Goal: Complete application form

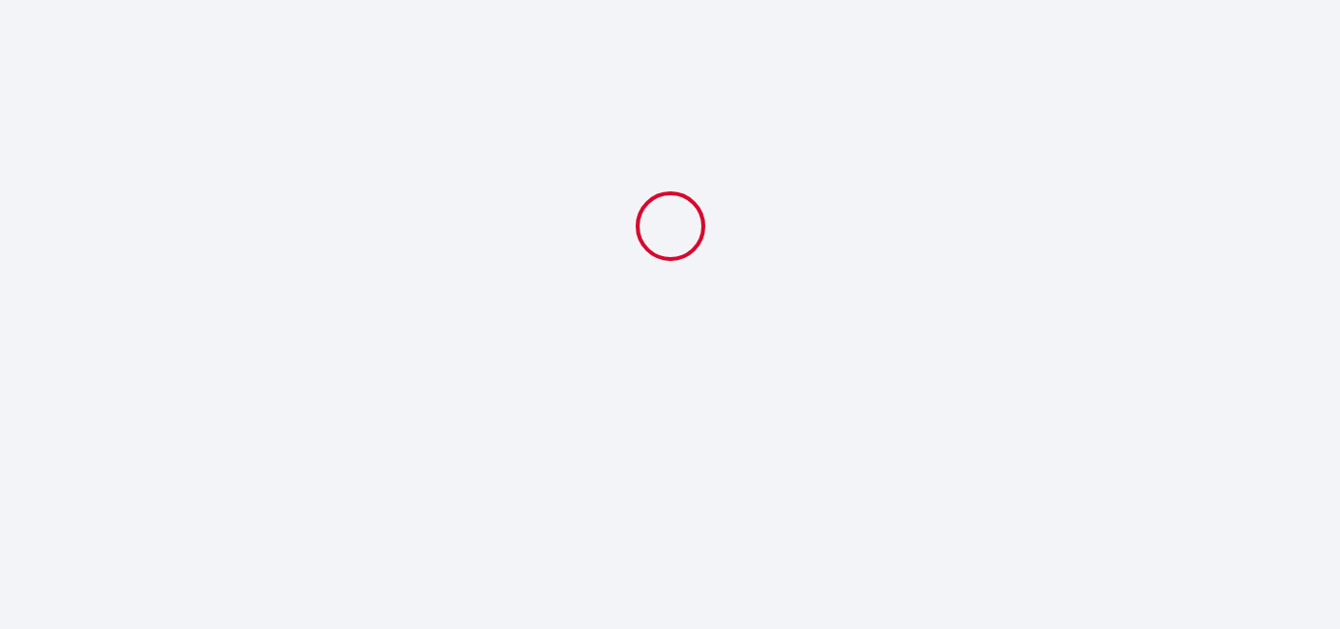
select select
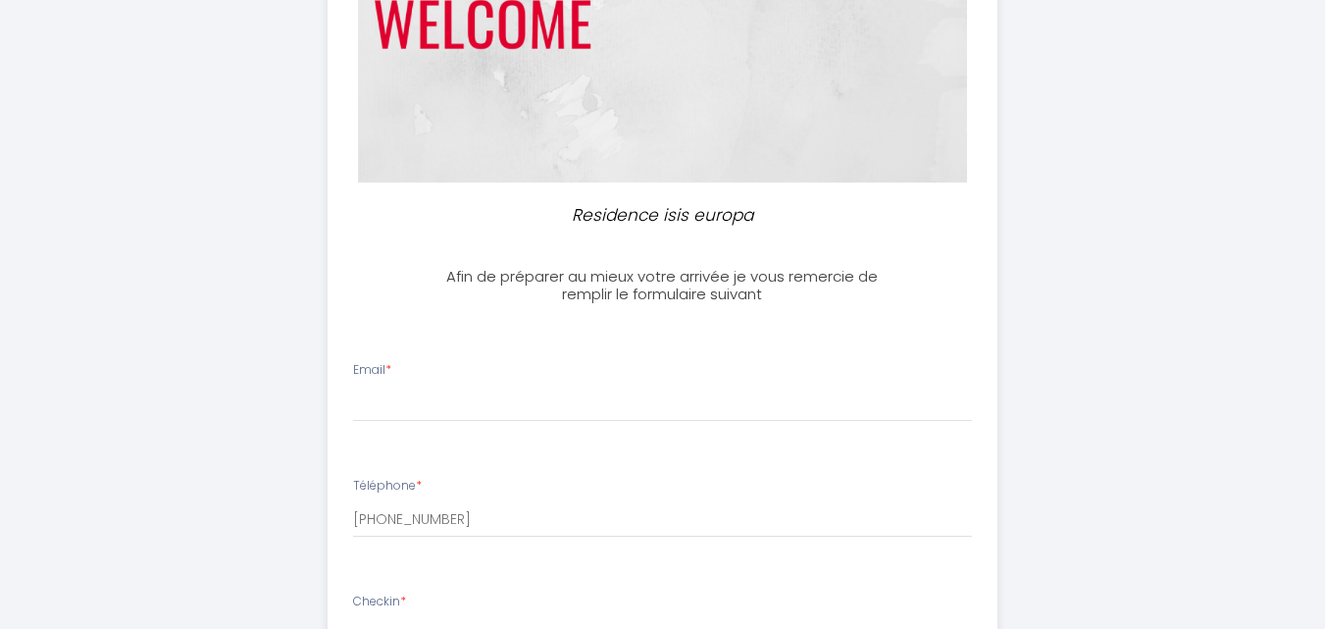
scroll to position [294, 0]
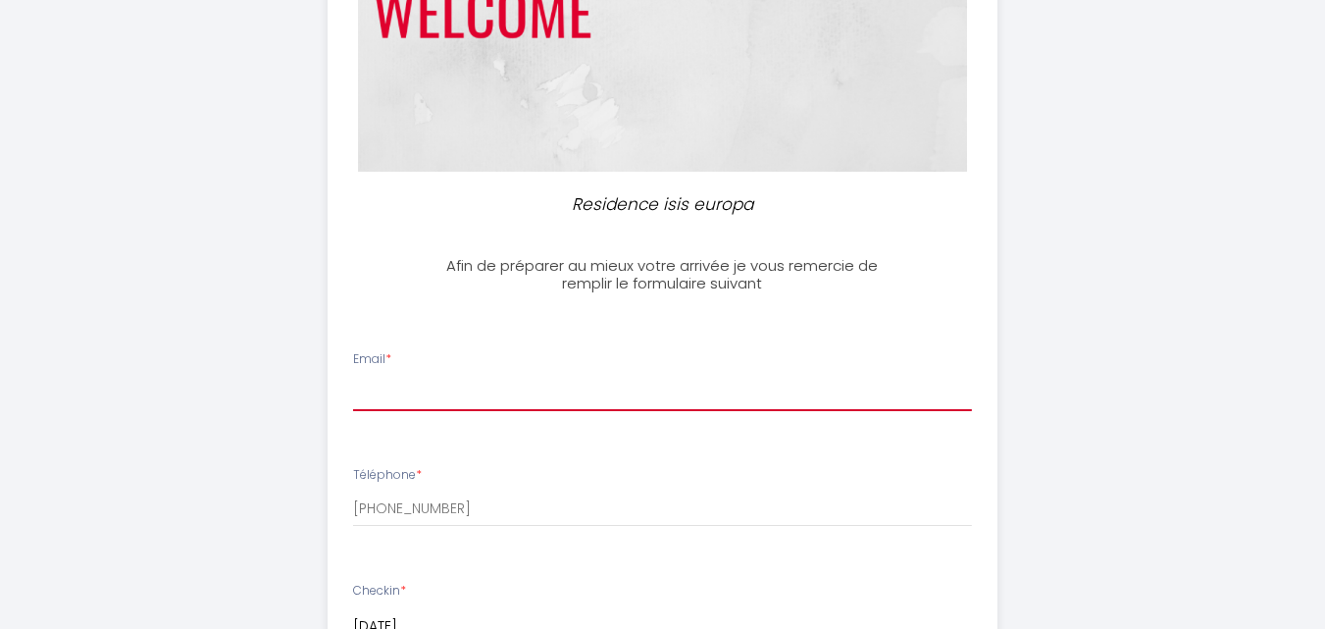
click at [373, 395] on input "Email *" at bounding box center [662, 393] width 619 height 35
type input "[PERSON_NAME][EMAIL_ADDRESS][DOMAIN_NAME]"
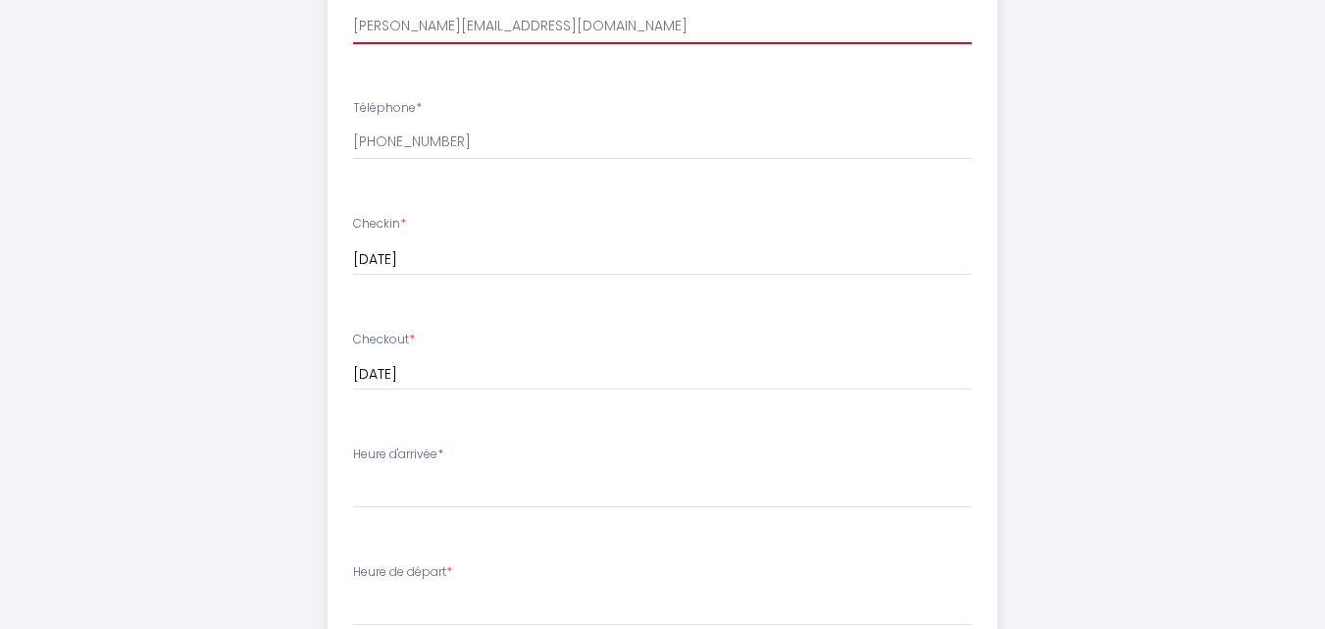
scroll to position [687, 0]
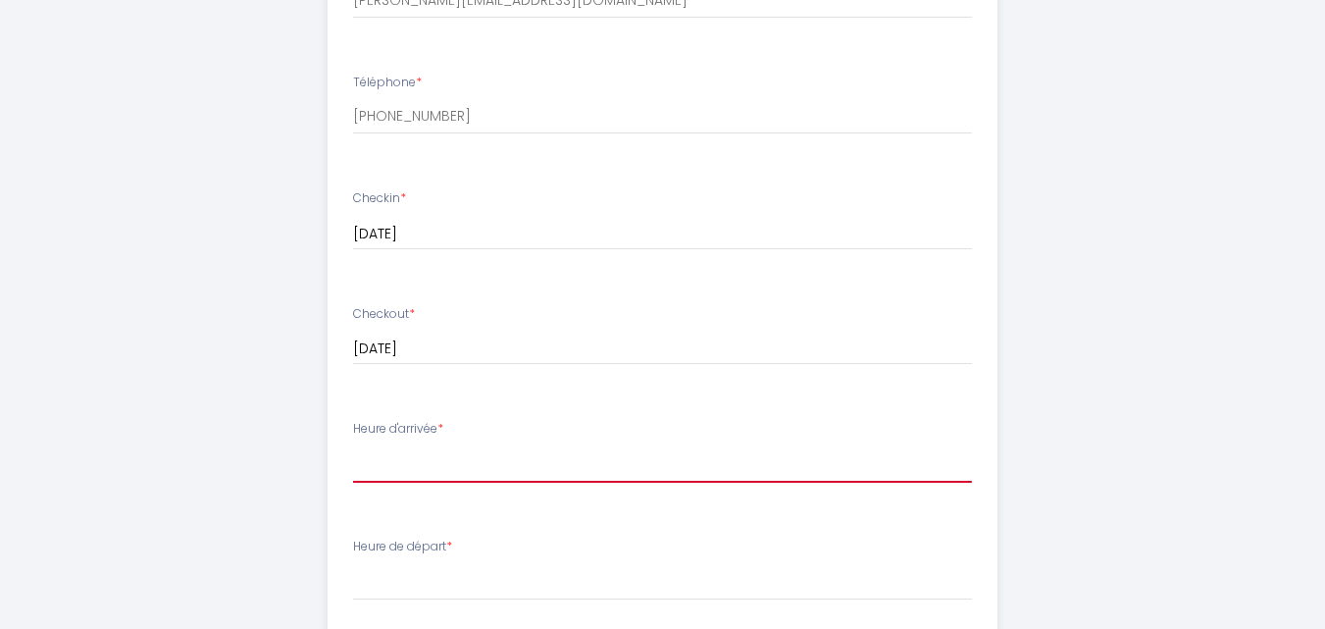
click at [419, 454] on select "15:00 15:30 16:00 16:30 17:00 17:30 18:00 18:30 19:00 19:30 20:00 20:30 21:00 2…" at bounding box center [662, 463] width 619 height 37
select select "15:00"
click at [353, 445] on select "15:00 15:30 16:00 16:30 17:00 17:30 18:00 18:30 19:00 19:30 20:00 20:30 21:00 2…" at bounding box center [662, 463] width 619 height 37
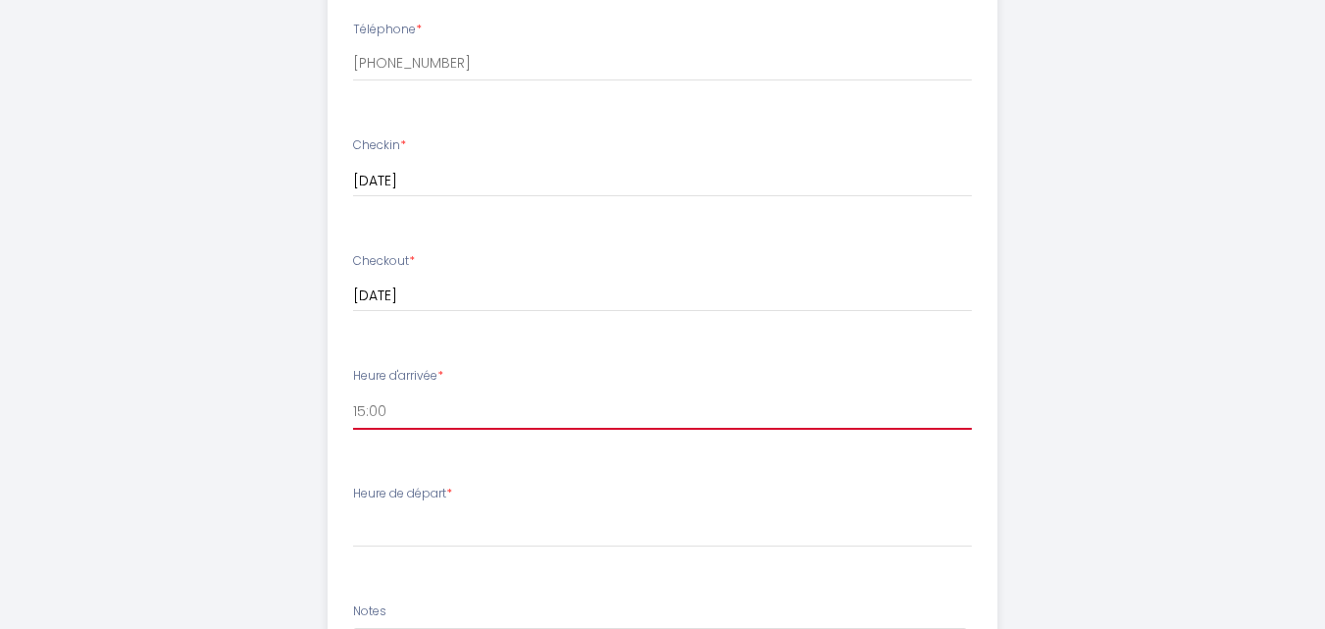
scroll to position [785, 0]
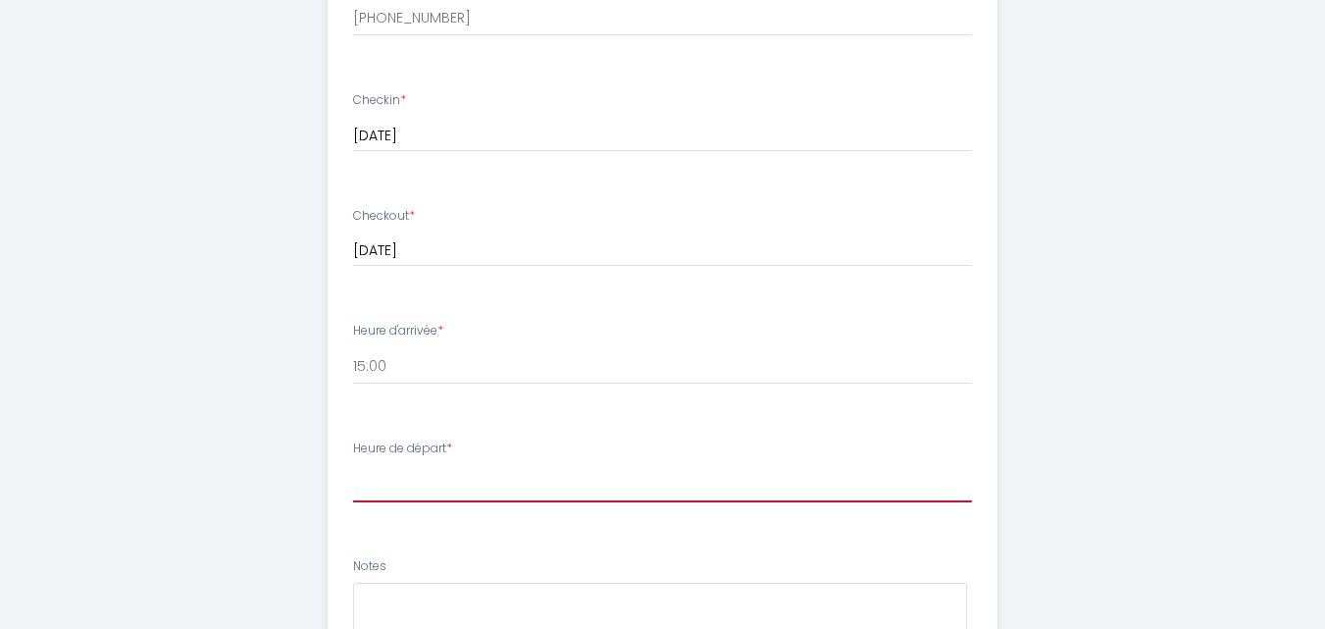
click at [380, 477] on select "00:00 00:30 01:00 01:30 02:00 02:30 03:00 03:30 04:00 04:30 05:00 05:30 06:00 0…" at bounding box center [662, 483] width 619 height 37
select select "10:00"
click at [353, 465] on select "00:00 00:30 01:00 01:30 02:00 02:30 03:00 03:30 04:00 04:30 05:00 05:30 06:00 0…" at bounding box center [662, 483] width 619 height 37
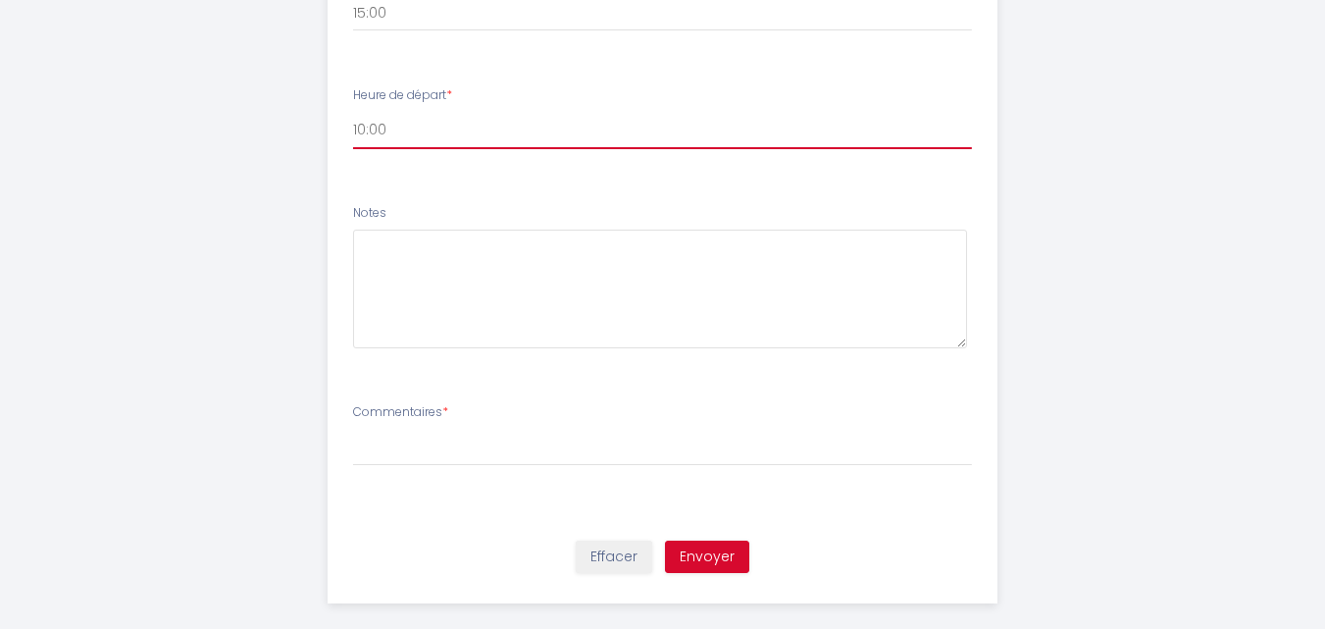
scroll to position [1161, 0]
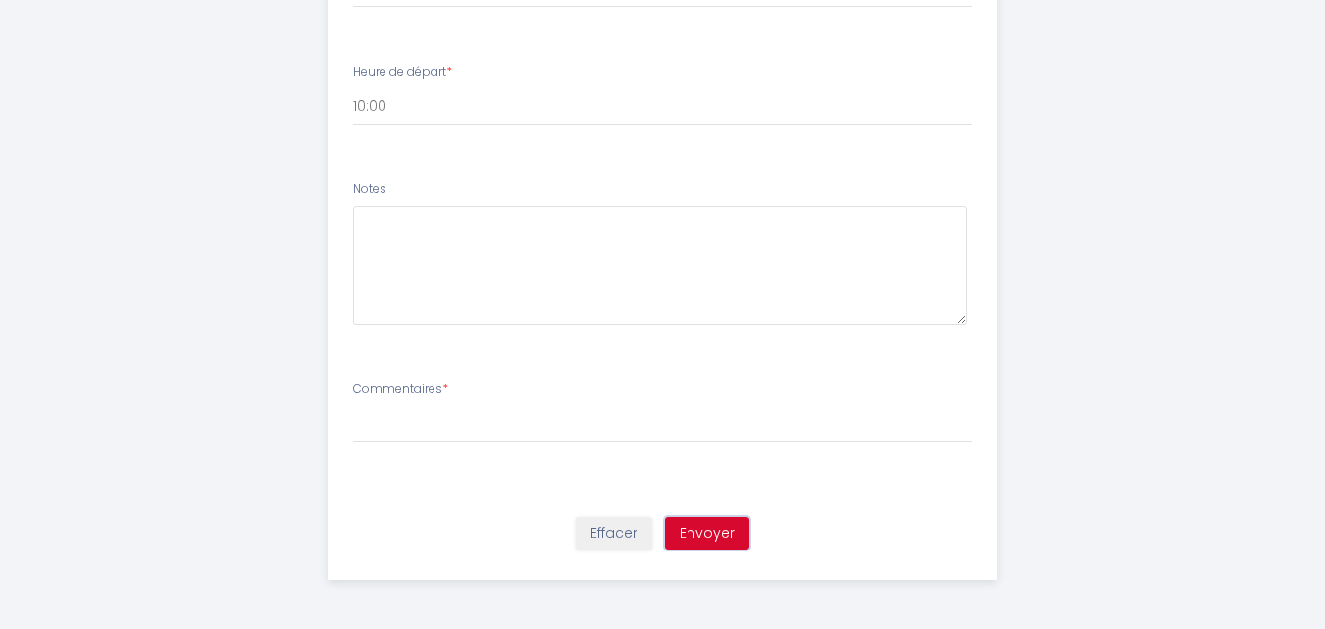
click at [703, 534] on button "Envoyer" at bounding box center [707, 533] width 84 height 33
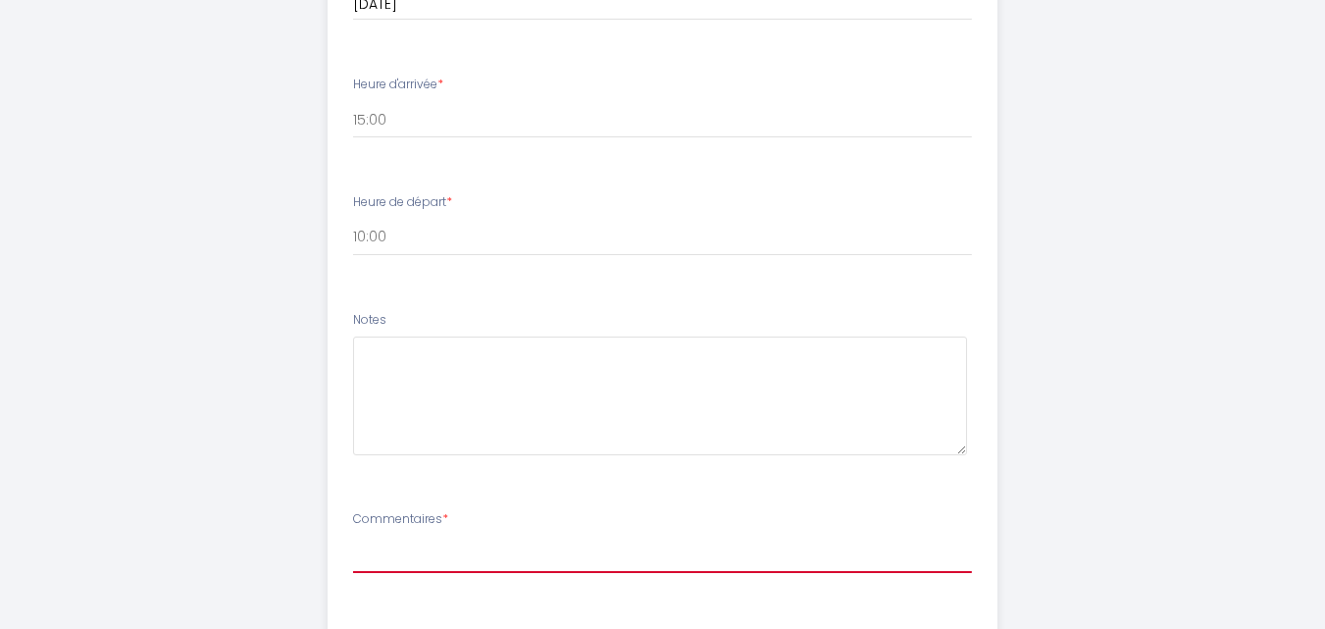
scroll to position [1063, 0]
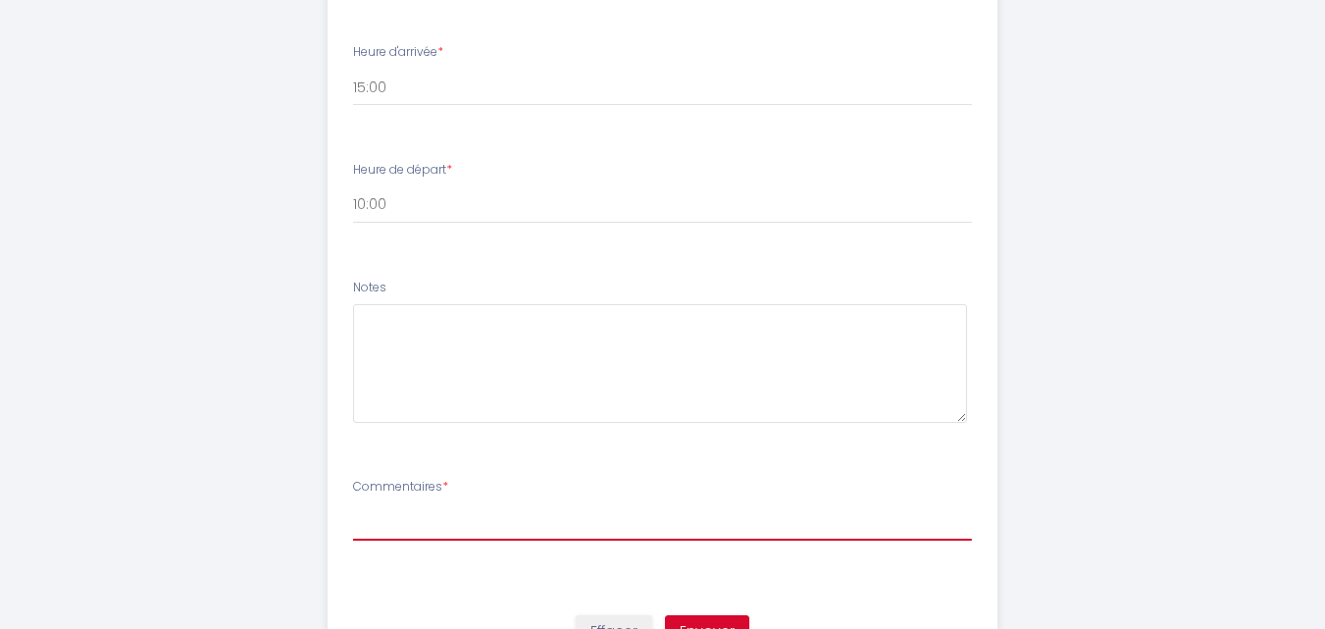
click at [368, 510] on select "[PERSON_NAME]" at bounding box center [662, 521] width 619 height 37
select select "[PERSON_NAME]"
click at [353, 503] on select "[PERSON_NAME]" at bounding box center [662, 521] width 619 height 37
click at [522, 518] on select "[PERSON_NAME]" at bounding box center [662, 521] width 619 height 37
click at [353, 503] on select "[PERSON_NAME]" at bounding box center [662, 521] width 619 height 37
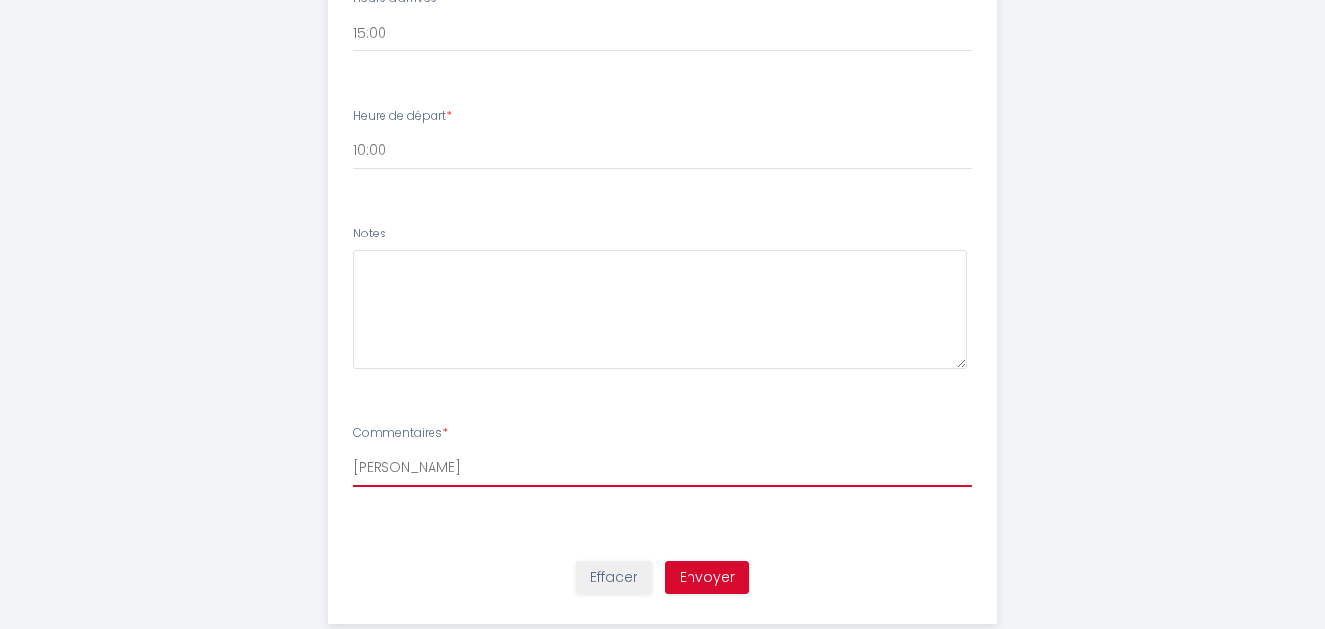
scroll to position [1161, 0]
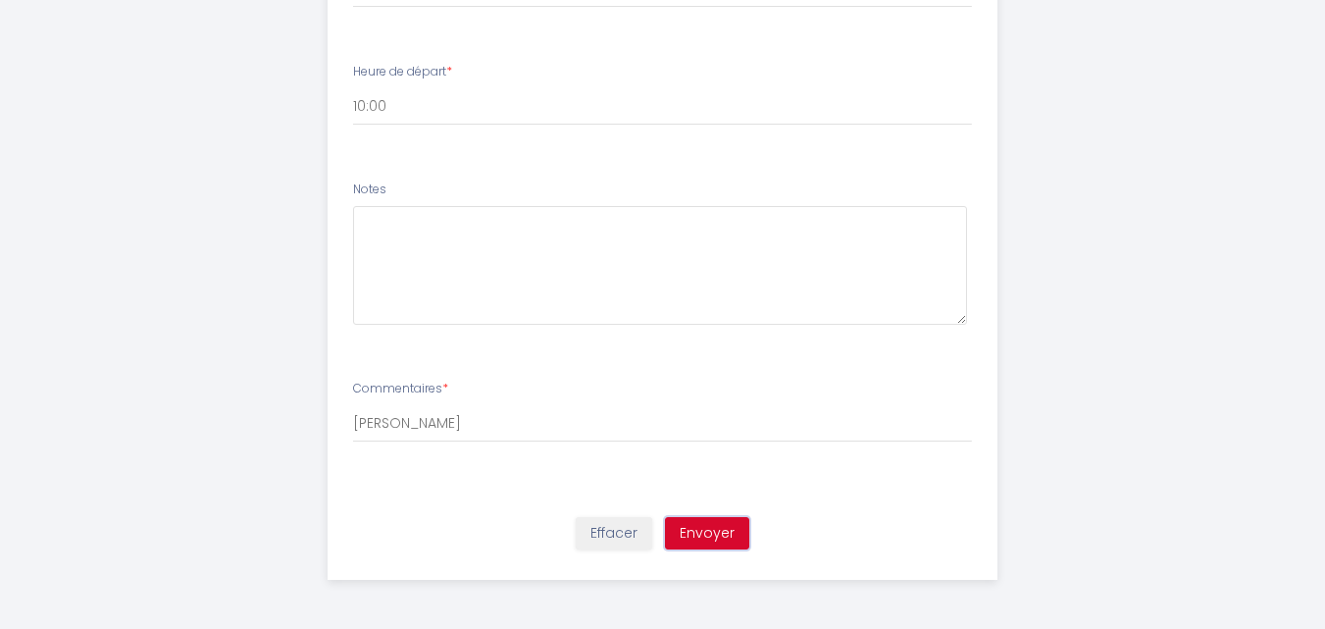
click at [710, 532] on button "Envoyer" at bounding box center [707, 533] width 84 height 33
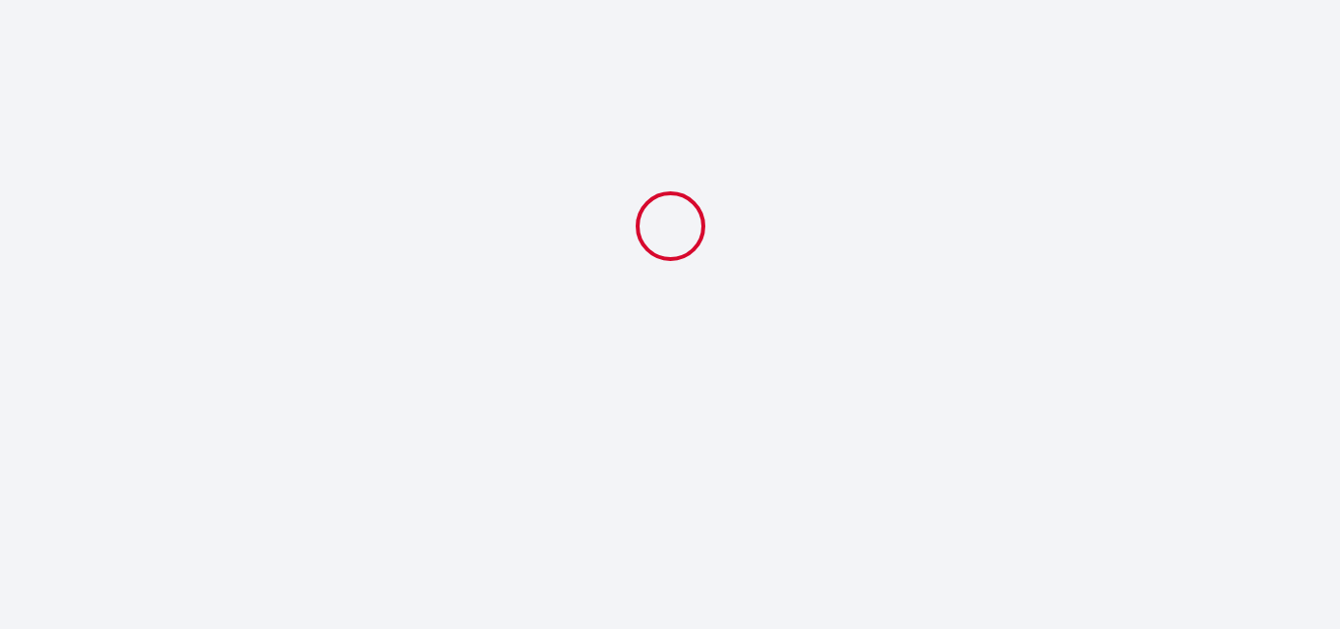
select select "10:00"
